Goal: Task Accomplishment & Management: Manage account settings

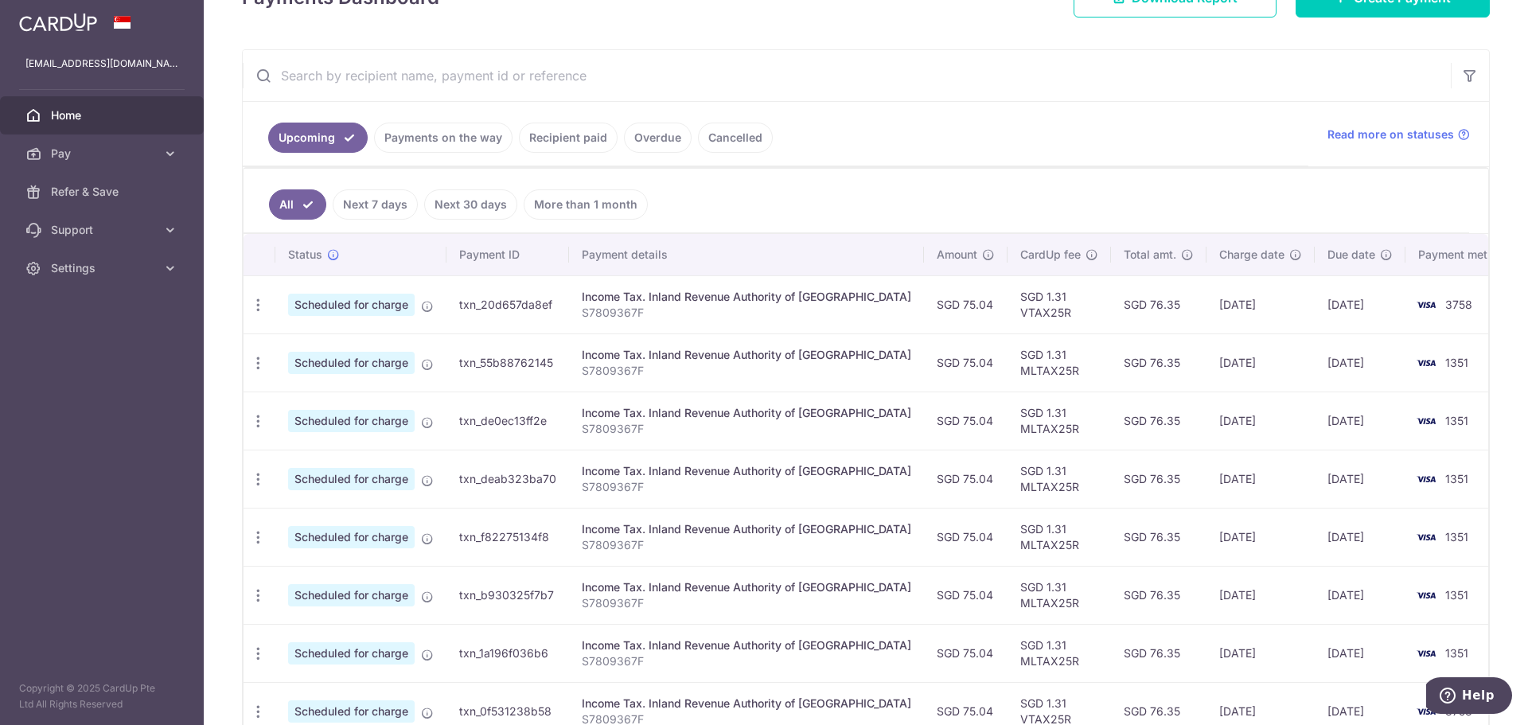
scroll to position [258, 0]
drag, startPoint x: 1316, startPoint y: 359, endPoint x: 961, endPoint y: 353, distance: 355.0
click at [961, 353] on tr "Update payment Cancel payment Scheduled for charge txn_55b88762145 Income Tax. …" at bounding box center [885, 362] width 1283 height 58
click at [263, 360] on icon "button" at bounding box center [258, 363] width 17 height 17
click at [316, 446] on span "Cancel payment" at bounding box center [343, 445] width 107 height 19
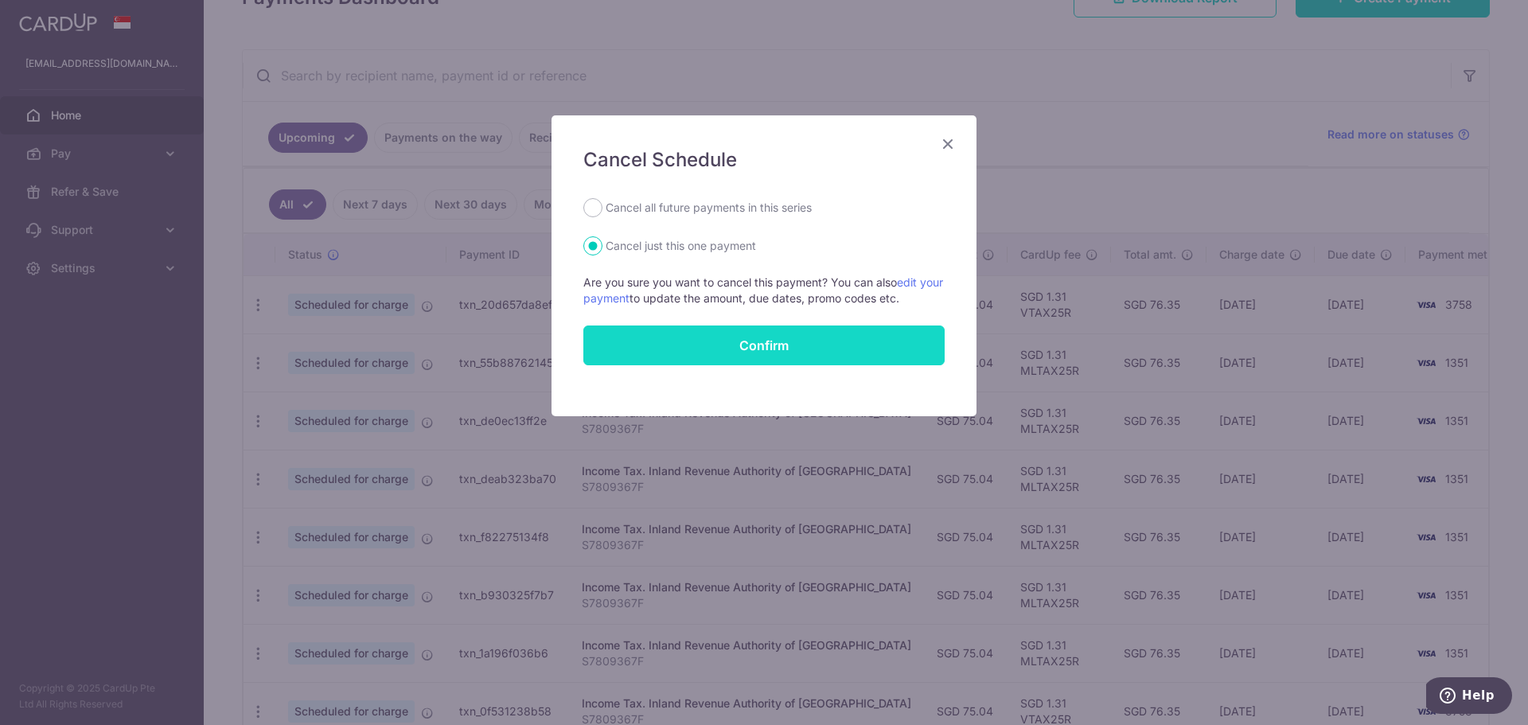
click at [747, 351] on button "Confirm" at bounding box center [763, 346] width 361 height 40
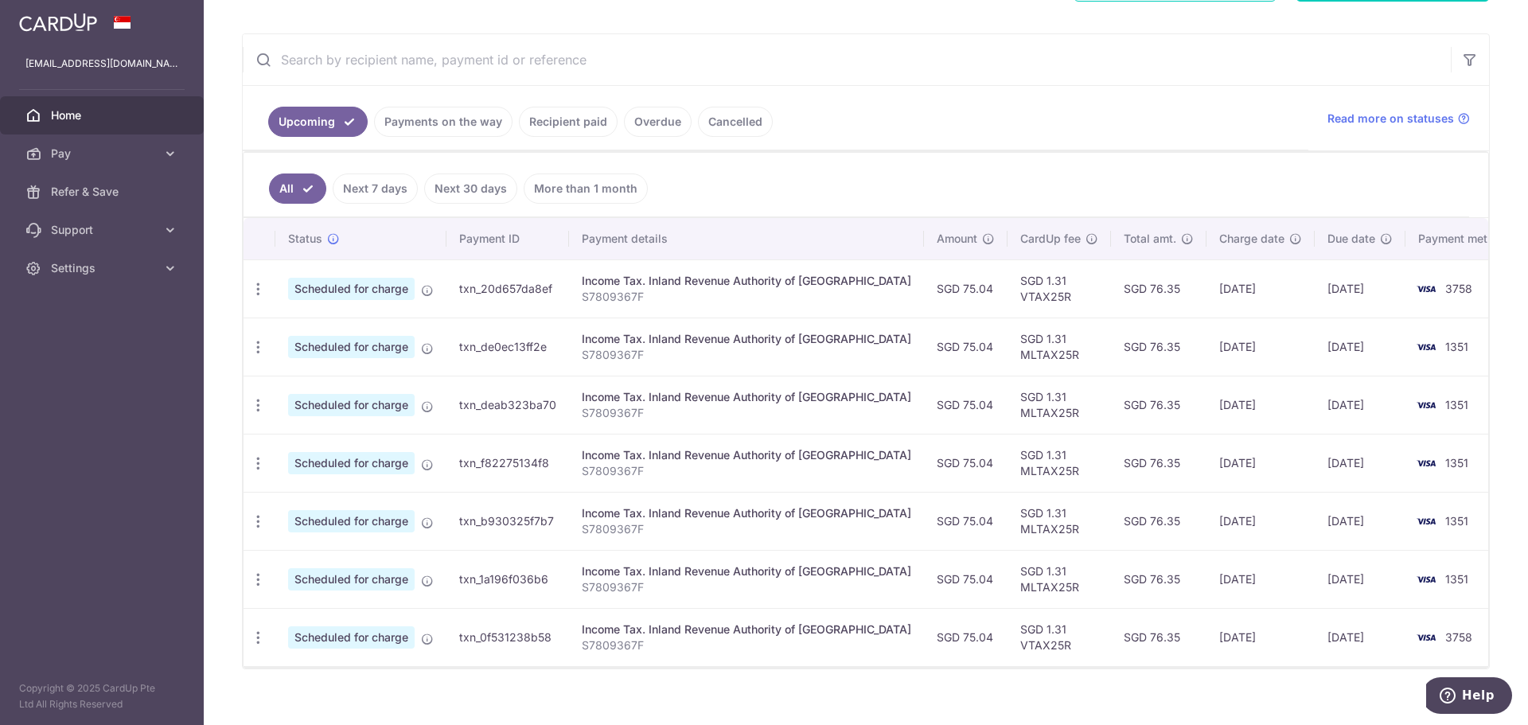
scroll to position [293, 0]
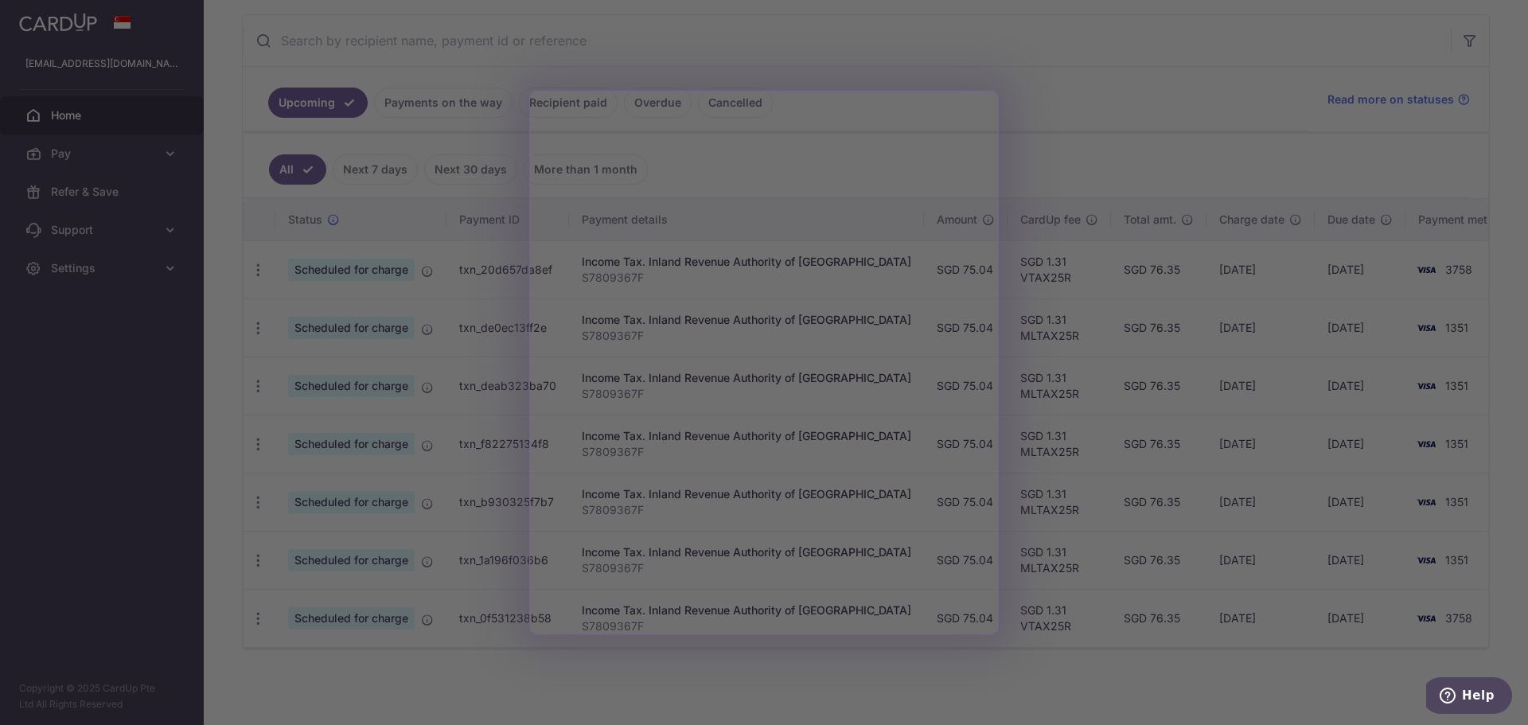
click at [1035, 53] on div at bounding box center [771, 366] width 1543 height 732
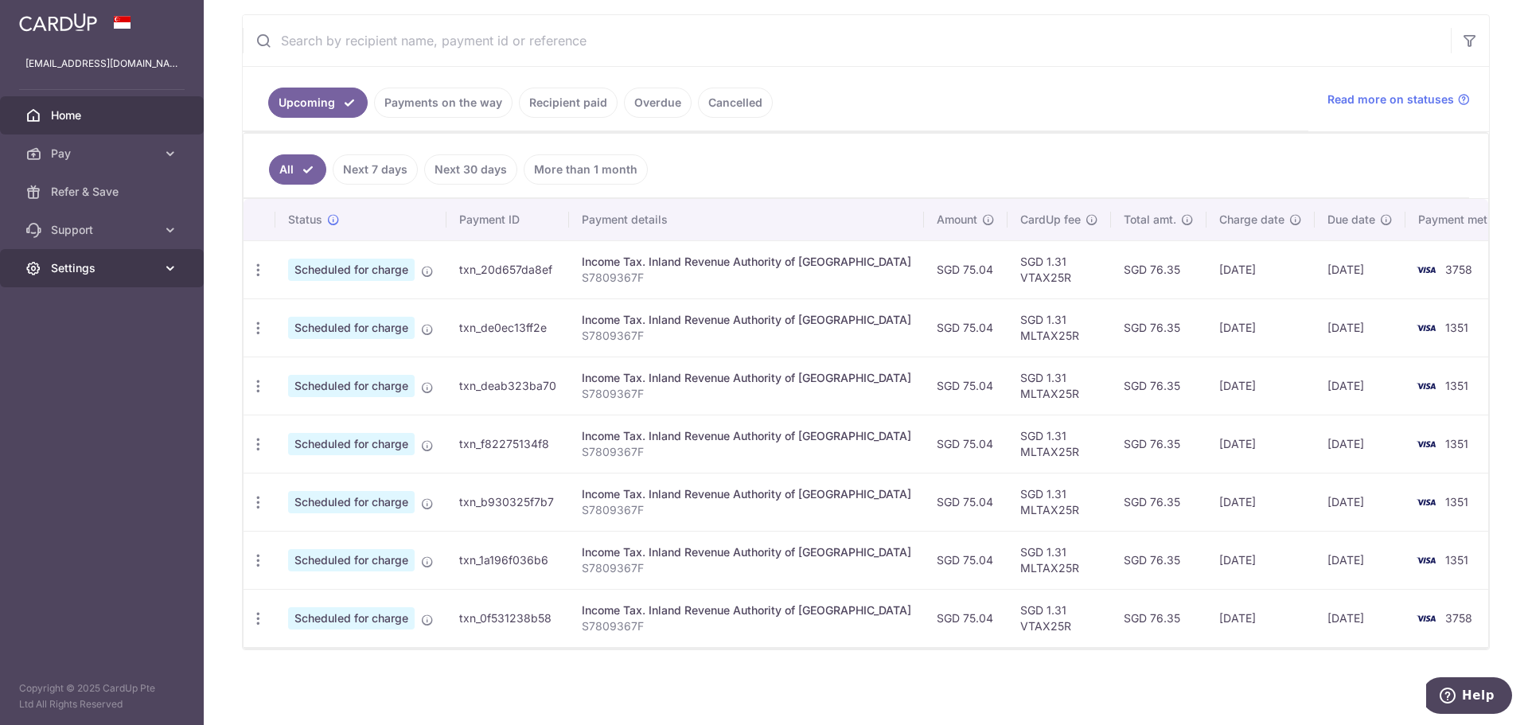
click at [127, 269] on span "Settings" at bounding box center [103, 268] width 105 height 16
click at [71, 341] on span "Logout" at bounding box center [103, 345] width 105 height 16
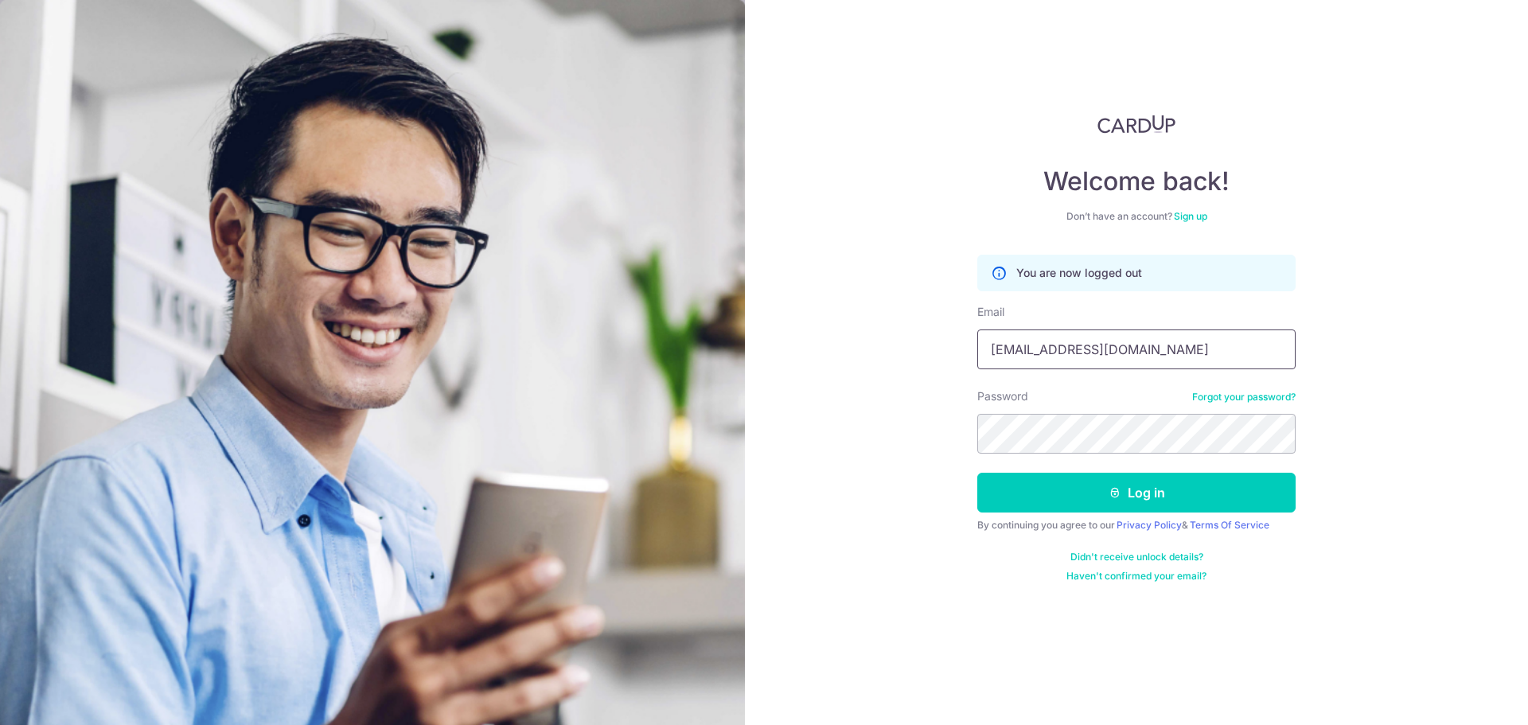
click at [1145, 337] on input "[EMAIL_ADDRESS][DOMAIN_NAME]" at bounding box center [1136, 349] width 318 height 40
type input "[EMAIL_ADDRESS][DOMAIN_NAME]"
click at [1085, 493] on button "Log in" at bounding box center [1136, 493] width 318 height 40
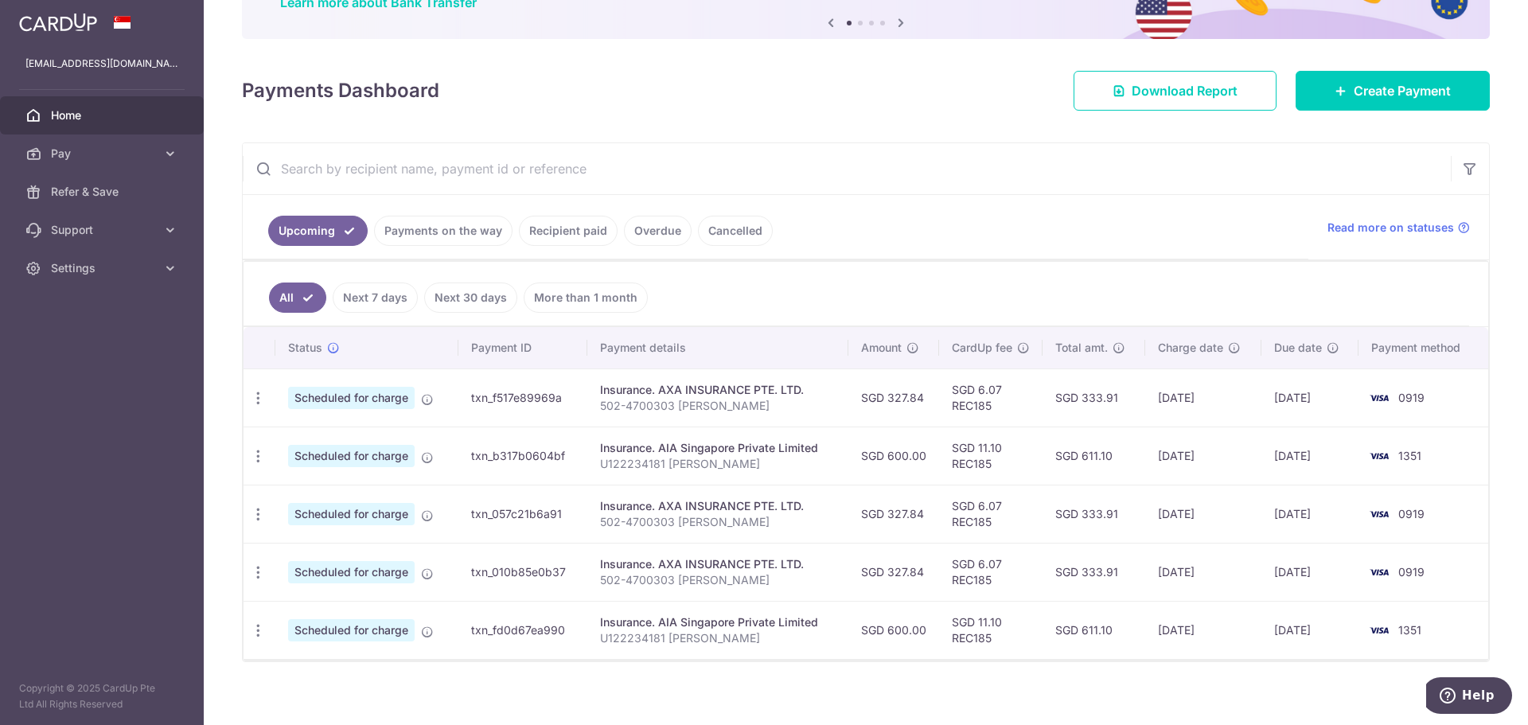
scroll to position [158, 0]
